Goal: Submit feedback/report problem

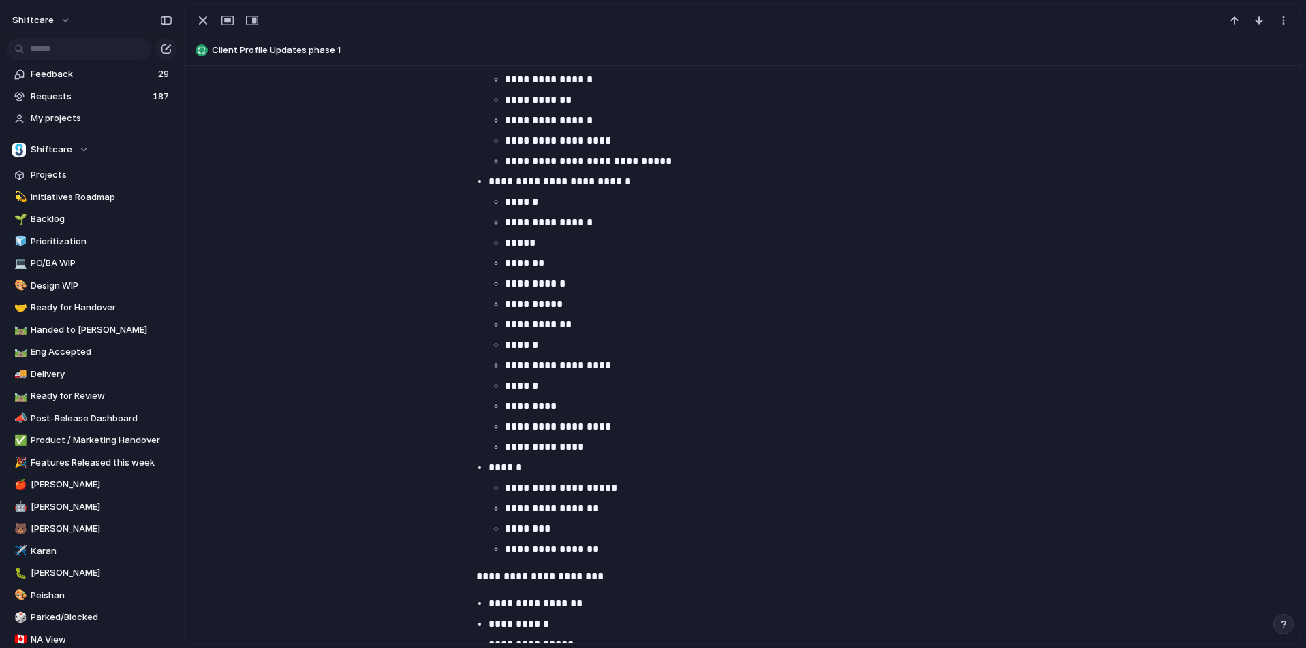
scroll to position [933, 0]
